Goal: Task Accomplishment & Management: Use online tool/utility

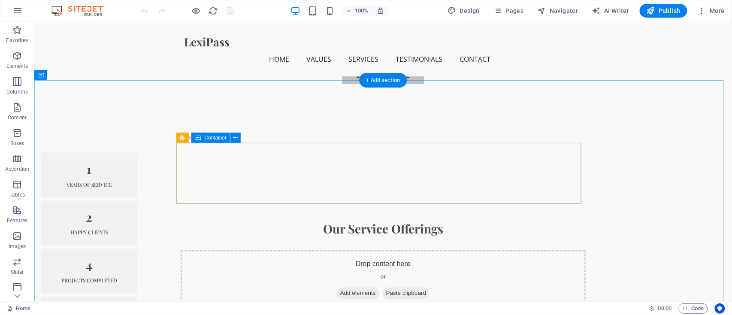
scroll to position [172, 0]
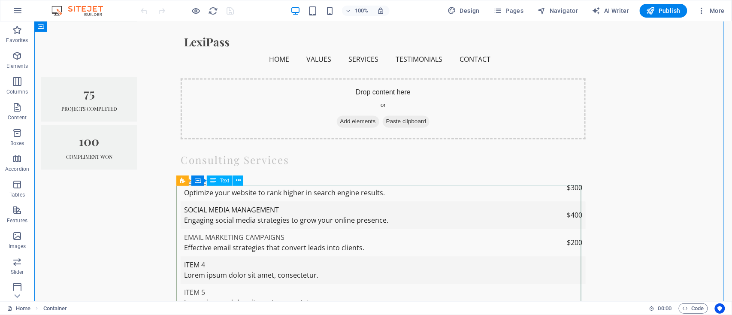
scroll to position [343, 0]
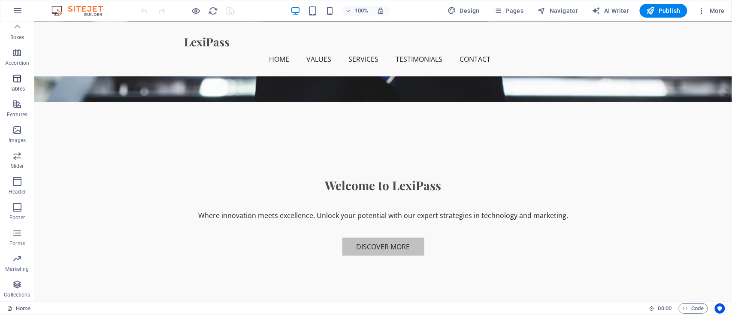
scroll to position [0, 0]
click at [18, 5] on button "button" at bounding box center [17, 10] width 21 height 21
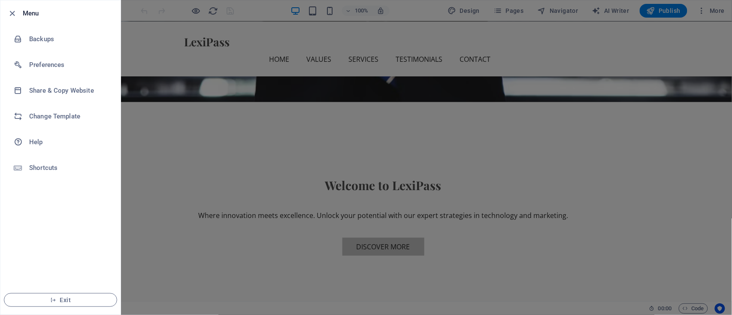
click at [18, 5] on li "Menu" at bounding box center [60, 13] width 120 height 26
click at [13, 12] on icon "button" at bounding box center [13, 14] width 10 height 10
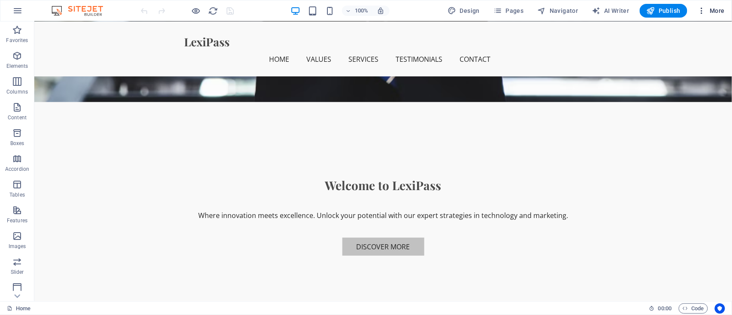
click at [707, 12] on span "More" at bounding box center [711, 10] width 27 height 9
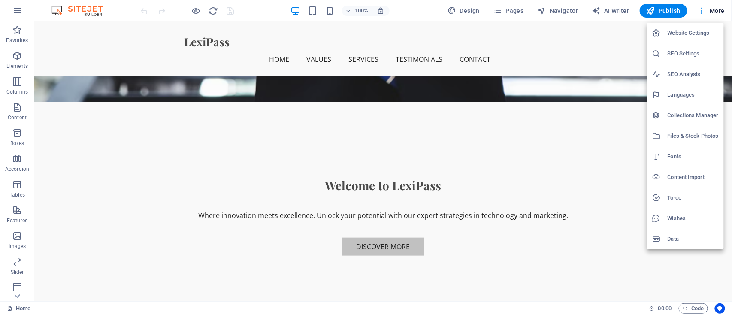
click at [707, 12] on div at bounding box center [366, 157] width 732 height 315
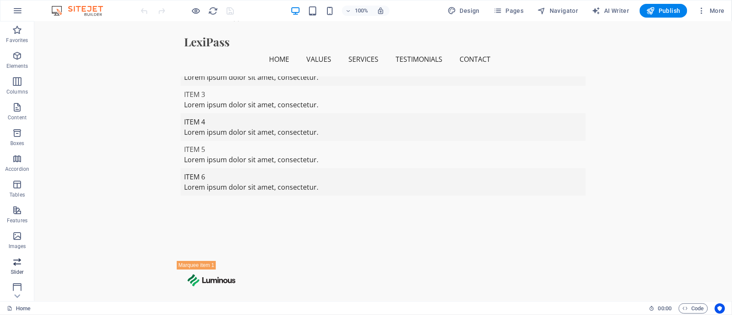
scroll to position [106, 0]
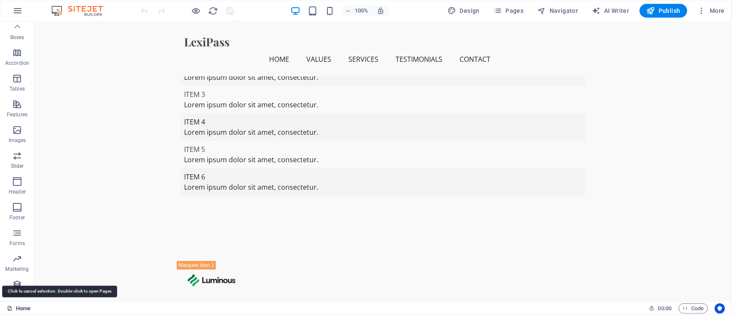
click at [19, 307] on link "Home" at bounding box center [19, 308] width 24 height 10
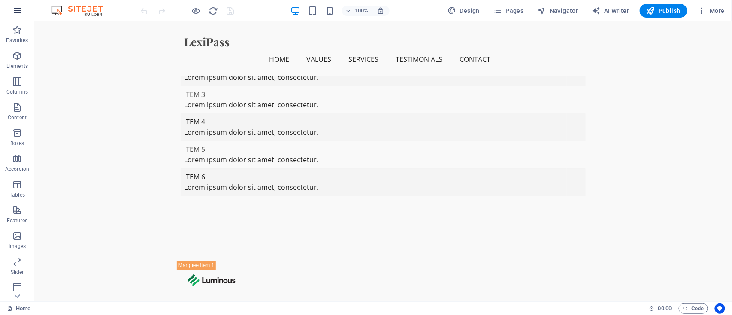
click at [19, 8] on icon "button" at bounding box center [17, 11] width 10 height 10
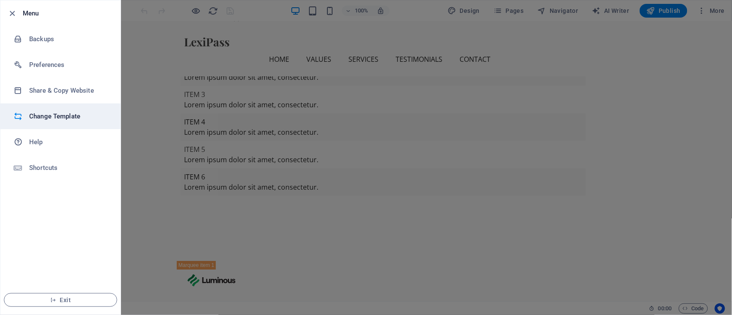
click at [72, 111] on h6 "Change Template" at bounding box center [68, 116] width 79 height 10
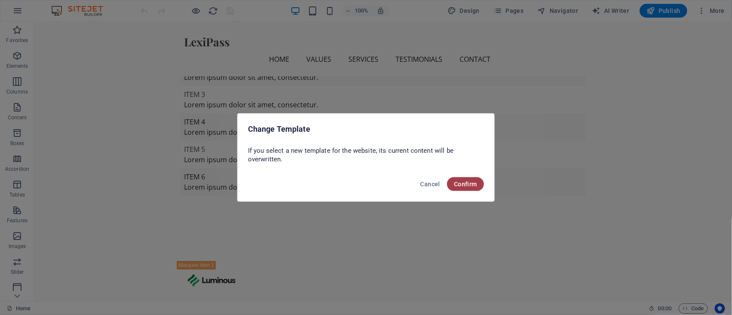
click at [467, 187] on span "Confirm" at bounding box center [465, 184] width 23 height 7
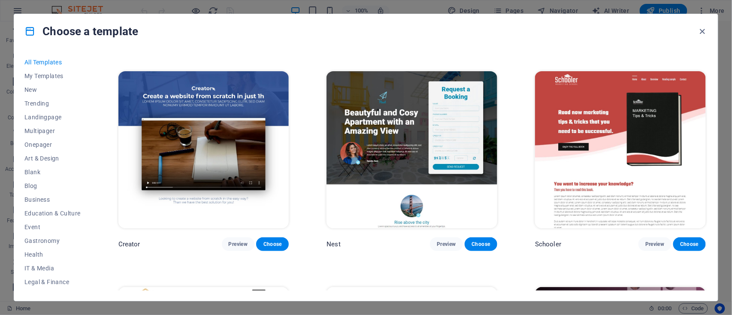
scroll to position [11771, 0]
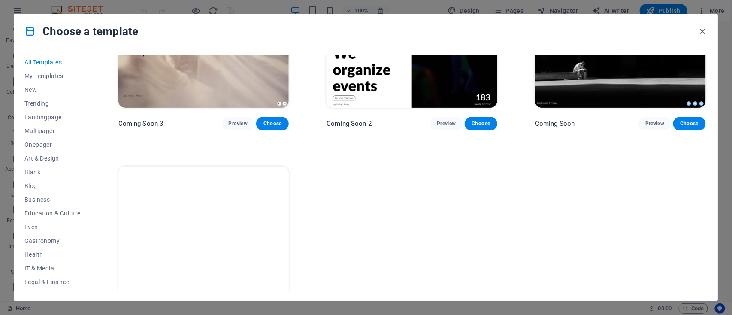
drag, startPoint x: 89, startPoint y: 210, endPoint x: 92, endPoint y: 257, distance: 46.9
click at [91, 257] on div "All Templates My Templates New Trending Landingpage Multipager Onepager Art & D…" at bounding box center [57, 172] width 66 height 235
click at [701, 33] on icon "button" at bounding box center [703, 32] width 10 height 10
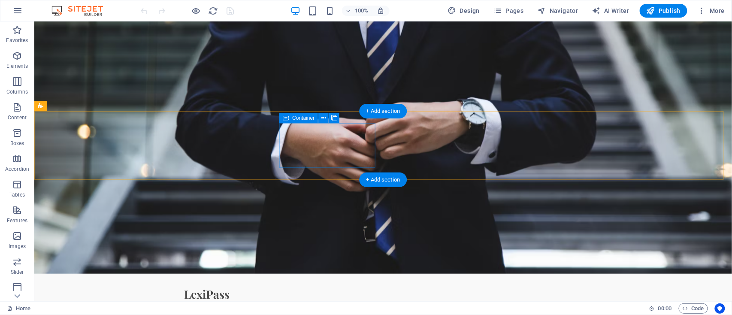
scroll to position [172, 0]
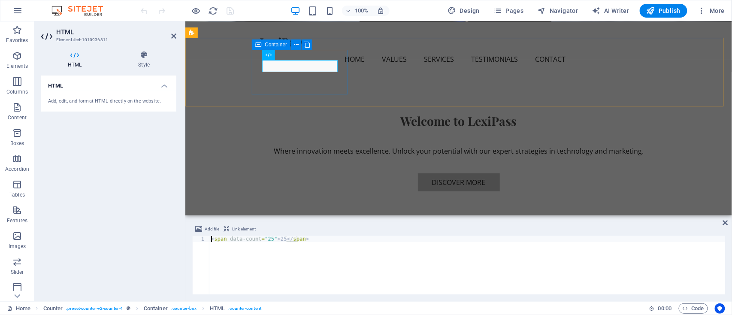
click at [288, 260] on div "25 Years of Service" at bounding box center [240, 282] width 96 height 45
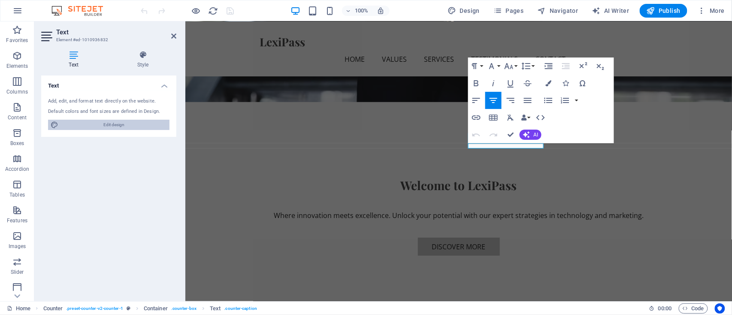
click at [115, 125] on span "Edit design" at bounding box center [114, 125] width 106 height 10
select select "px"
select select "200"
select select "px"
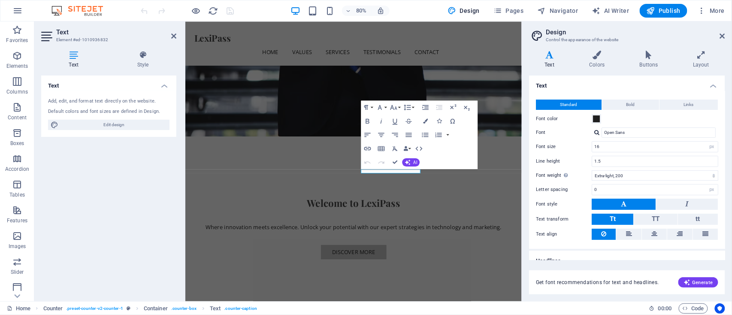
click at [727, 38] on aside "Design Control the appearance of the website Variants Text Colors Buttons Layou…" at bounding box center [627, 161] width 210 height 280
click at [722, 35] on icon at bounding box center [722, 36] width 5 height 7
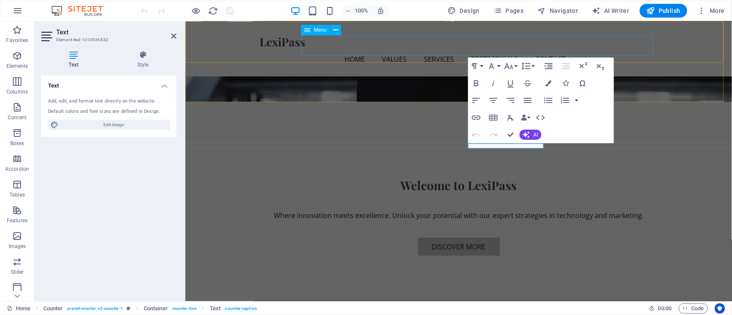
click at [637, 48] on nav "Home Values Services Testimonials Contact" at bounding box center [458, 58] width 398 height 21
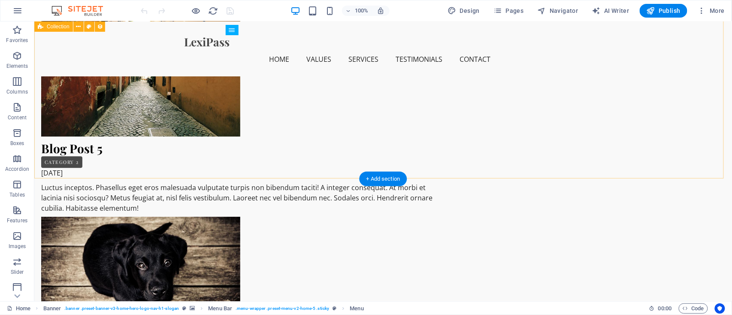
scroll to position [2231, 0]
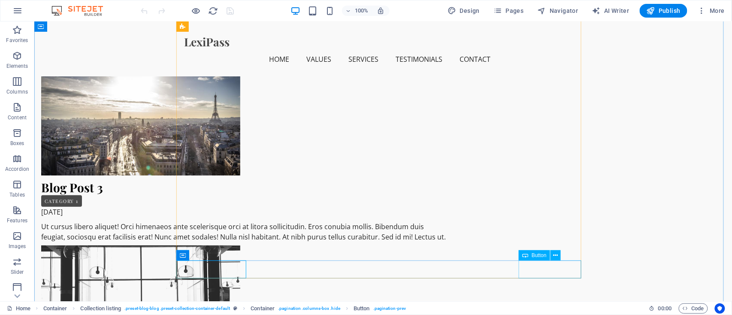
click at [536, 253] on span "Button" at bounding box center [539, 255] width 15 height 5
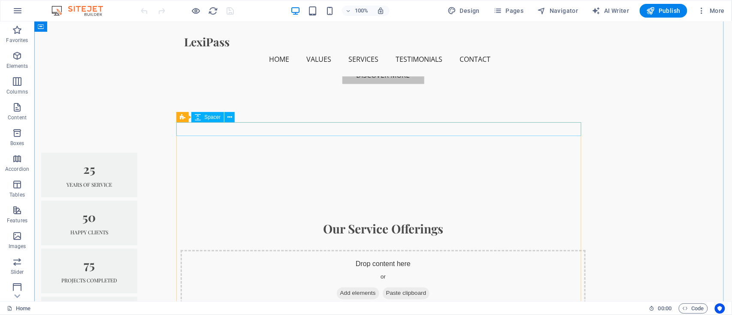
scroll to position [172, 0]
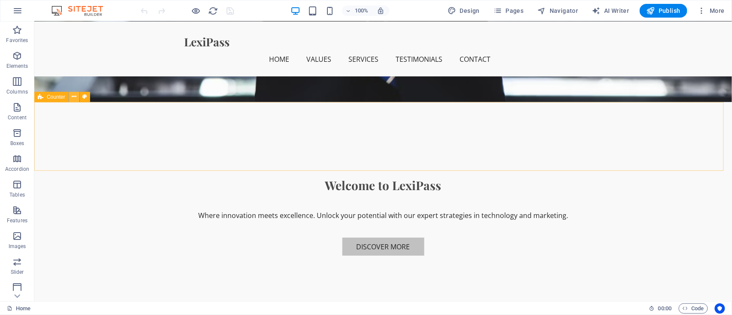
click at [76, 97] on icon at bounding box center [74, 96] width 5 height 9
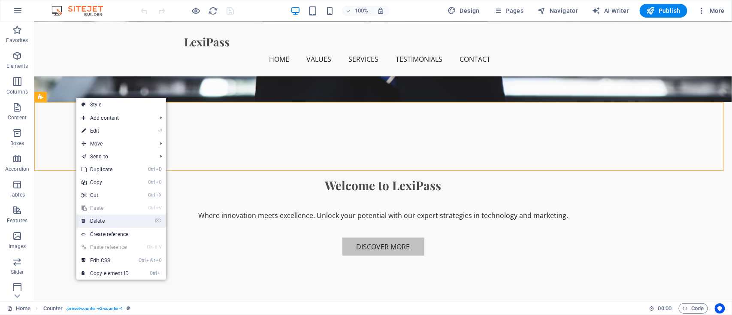
click at [116, 222] on link "⌦ Delete" at bounding box center [104, 220] width 57 height 13
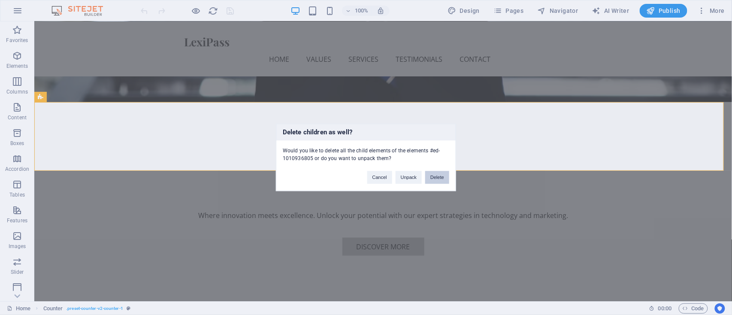
click at [435, 178] on button "Delete" at bounding box center [437, 177] width 24 height 13
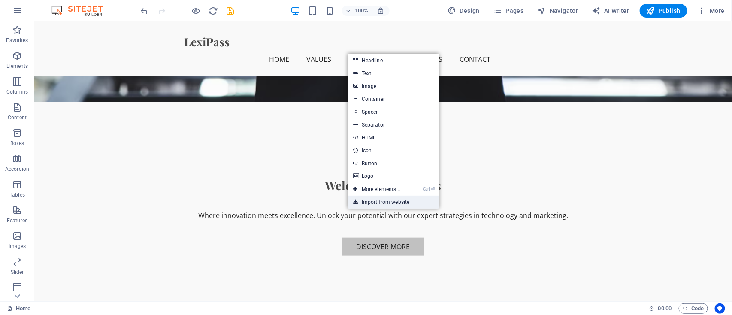
click at [373, 201] on link "Import from website" at bounding box center [393, 202] width 91 height 13
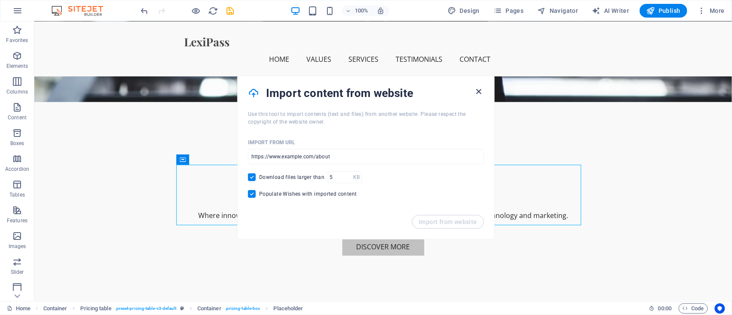
click at [482, 87] on icon "button" at bounding box center [479, 92] width 10 height 10
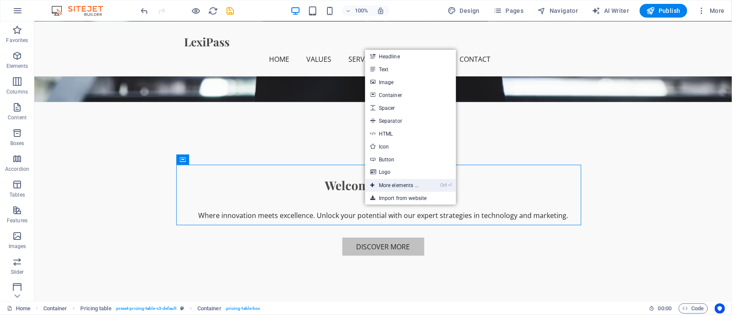
click at [393, 185] on link "Ctrl ⏎ More elements ..." at bounding box center [394, 185] width 59 height 13
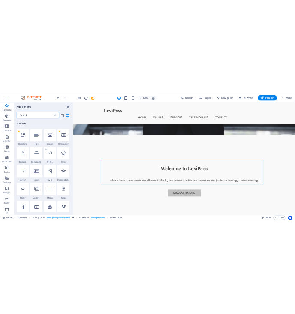
scroll to position [0, 0]
